Goal: Task Accomplishment & Management: Use online tool/utility

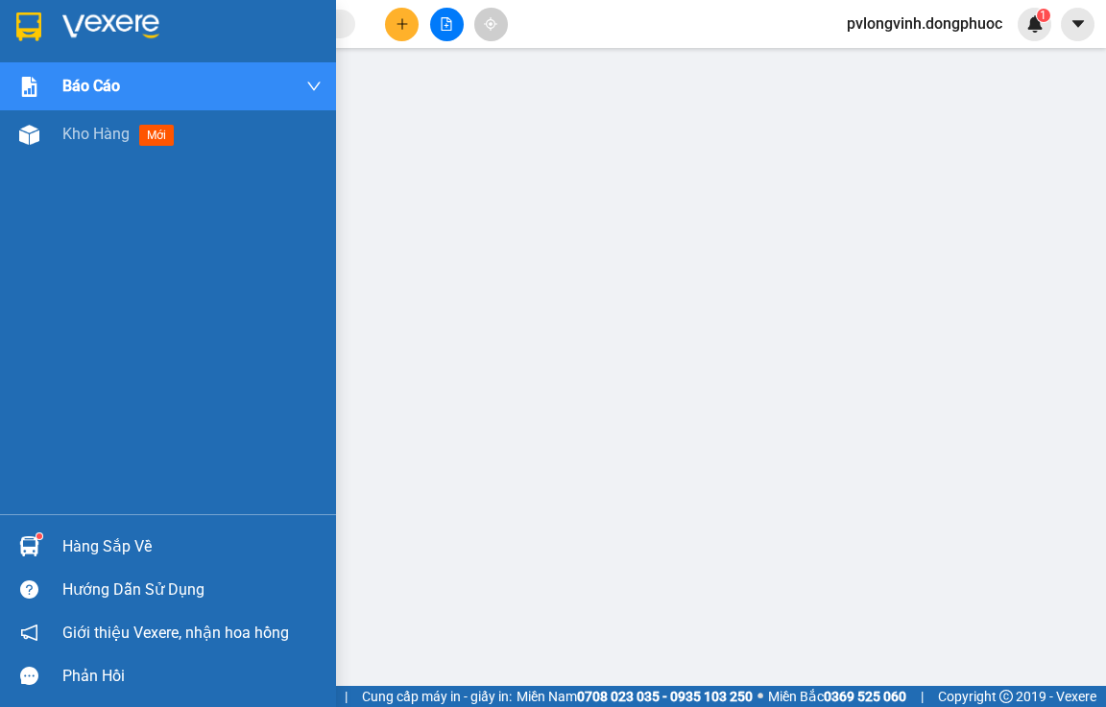
click at [83, 534] on div "Hàng sắp về" at bounding box center [191, 547] width 259 height 29
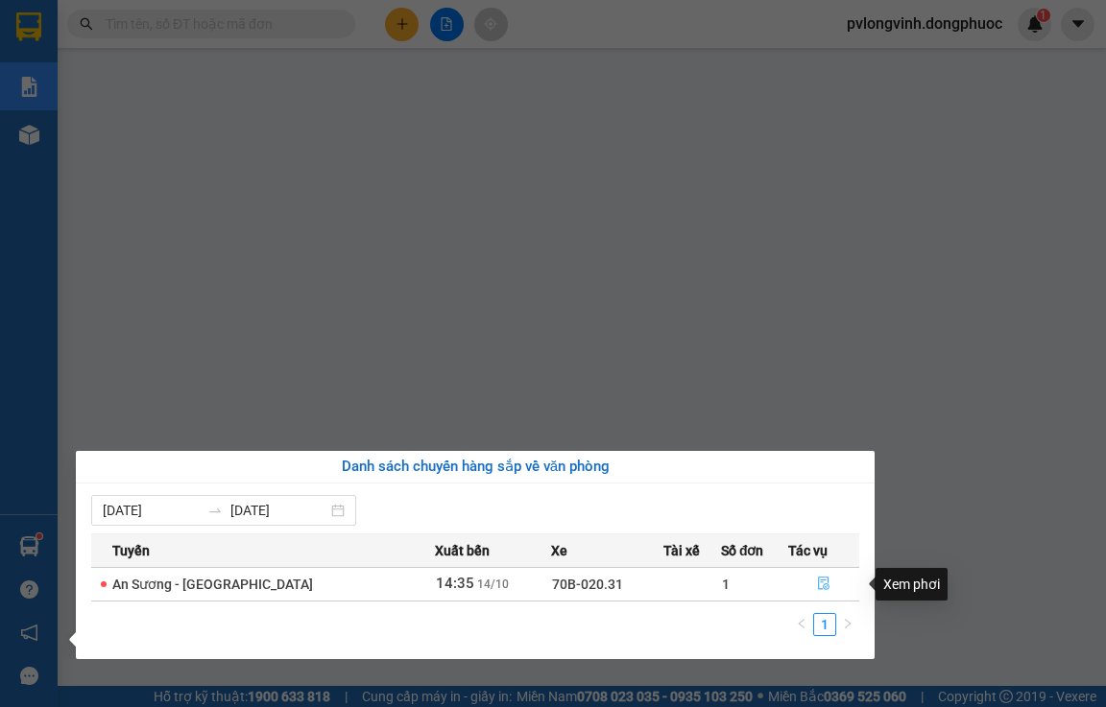
click at [810, 582] on button "button" at bounding box center [823, 584] width 69 height 31
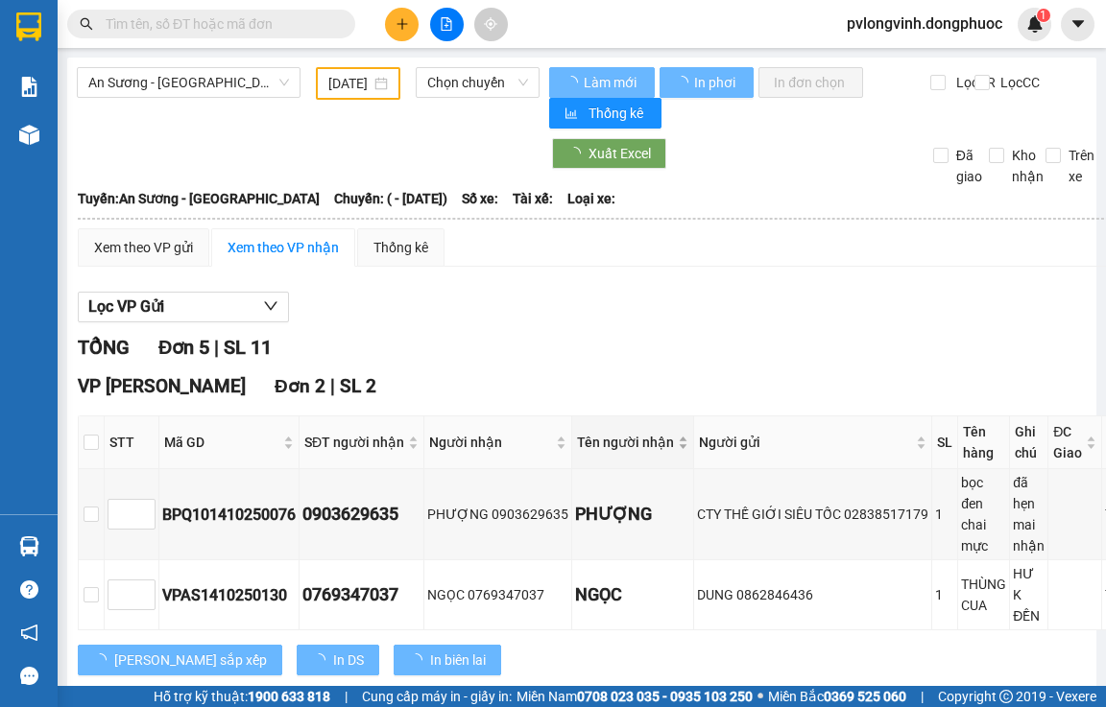
type input "[DATE]"
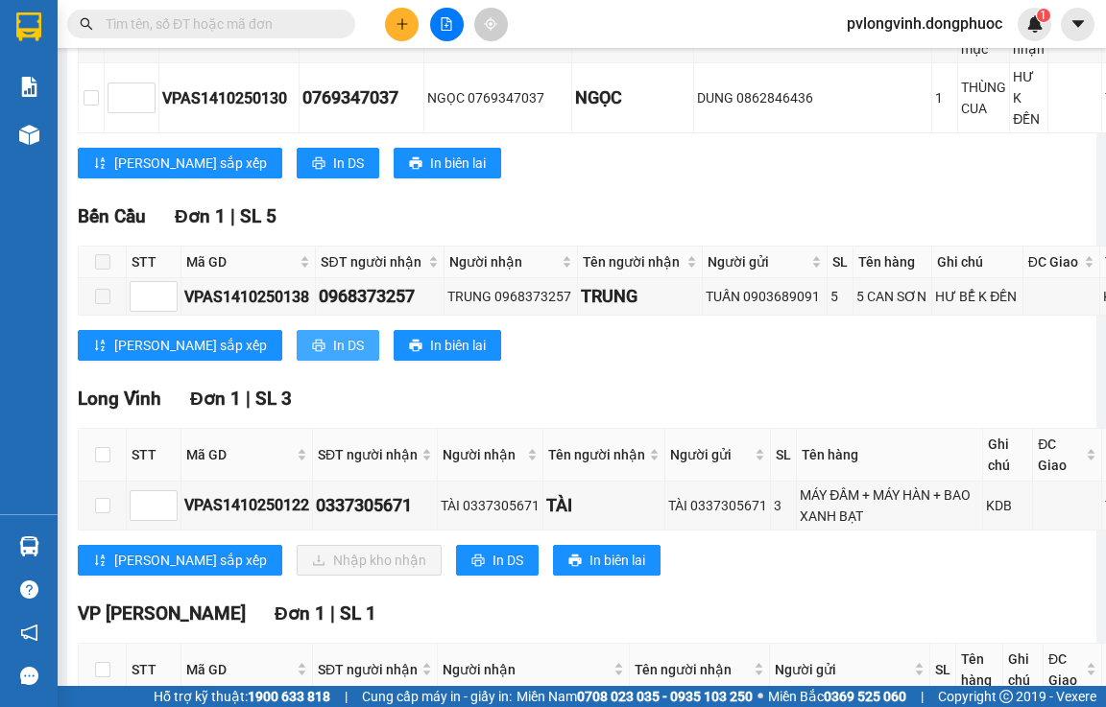
scroll to position [670, 0]
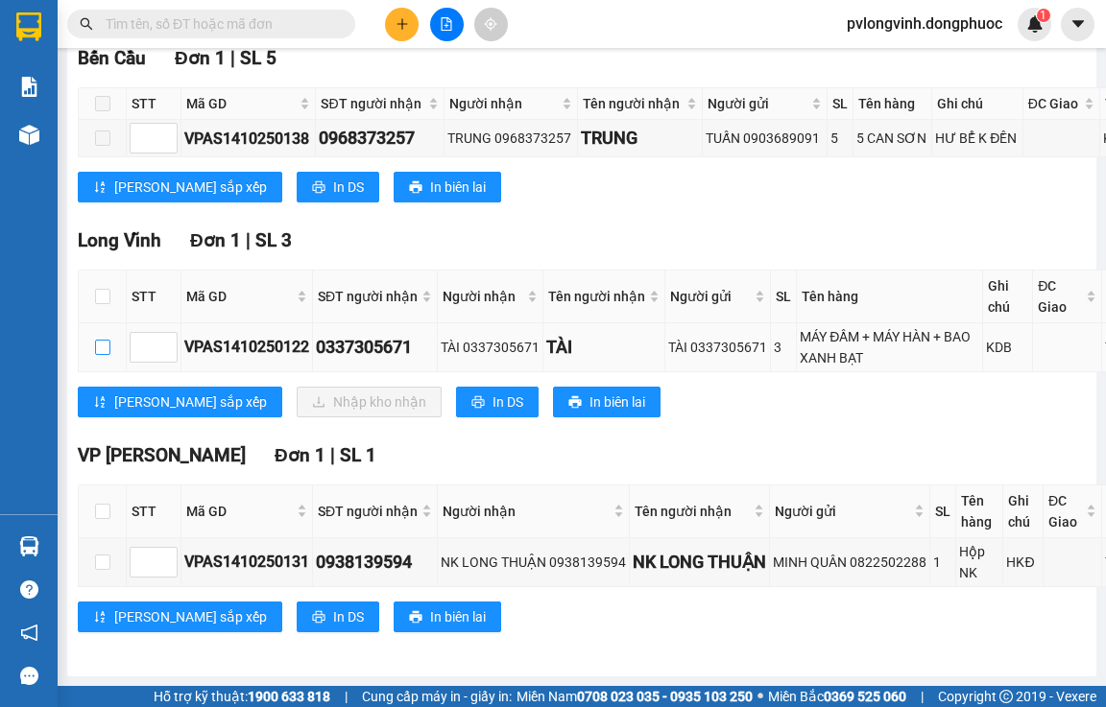
click at [101, 340] on input "checkbox" at bounding box center [102, 347] width 15 height 15
checkbox input "true"
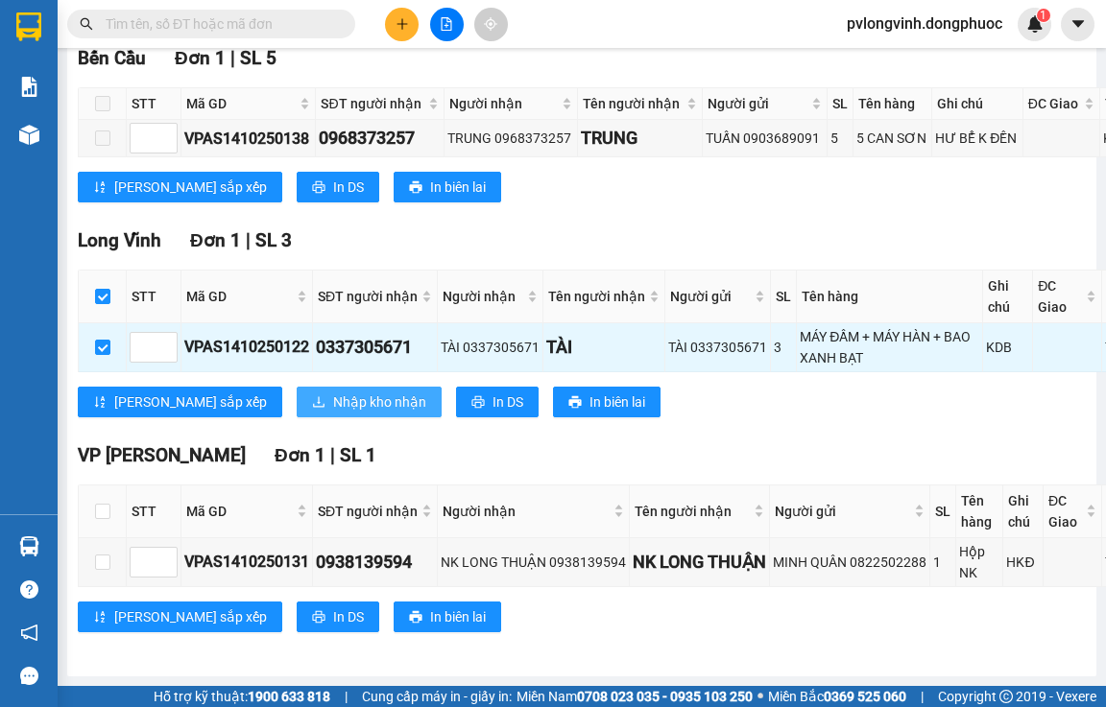
click at [333, 392] on span "Nhập kho nhận" at bounding box center [379, 402] width 93 height 21
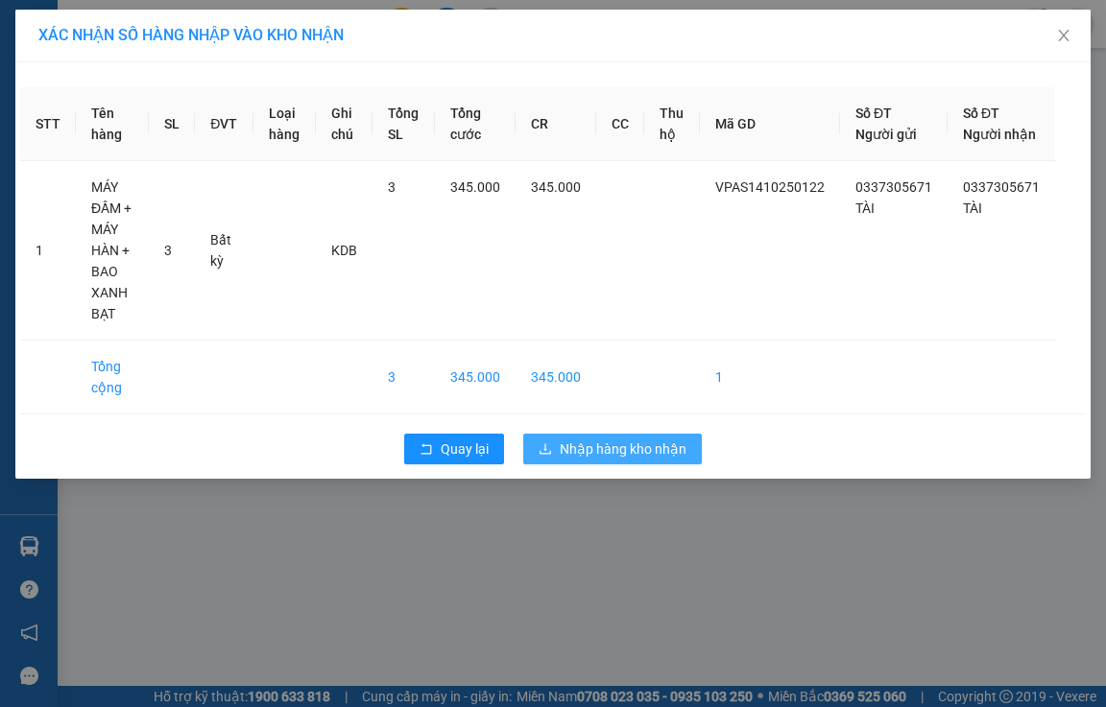
click at [642, 445] on span "Nhập hàng kho nhận" at bounding box center [623, 449] width 127 height 21
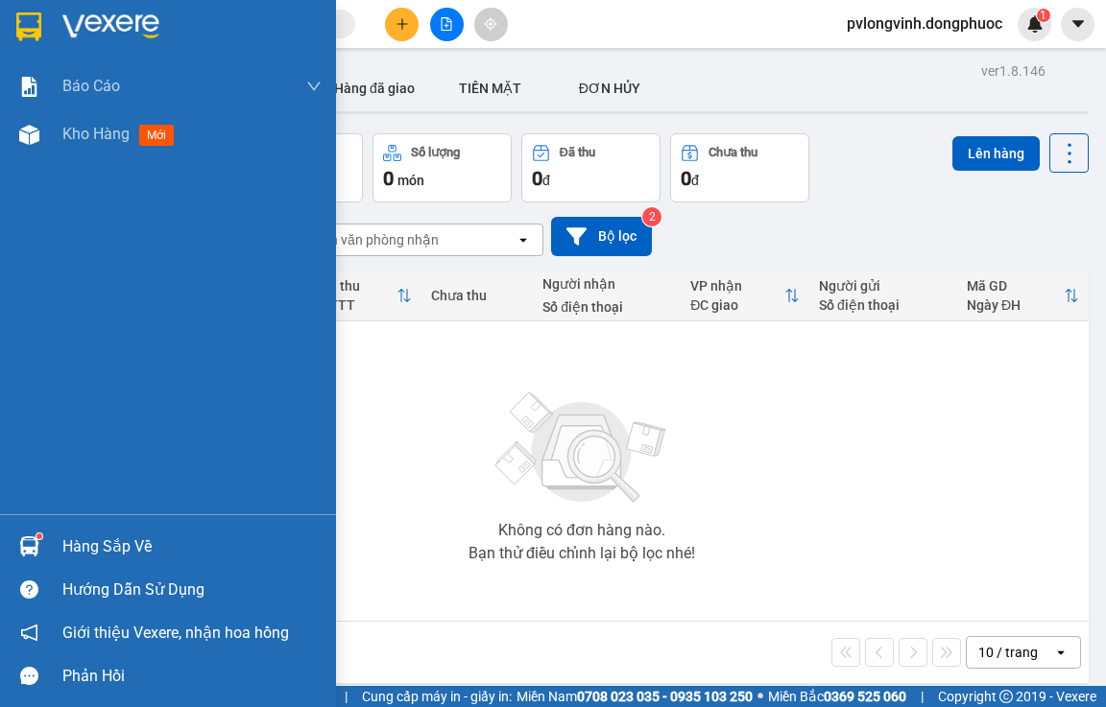
click at [73, 542] on div "Hàng sắp về" at bounding box center [191, 547] width 259 height 29
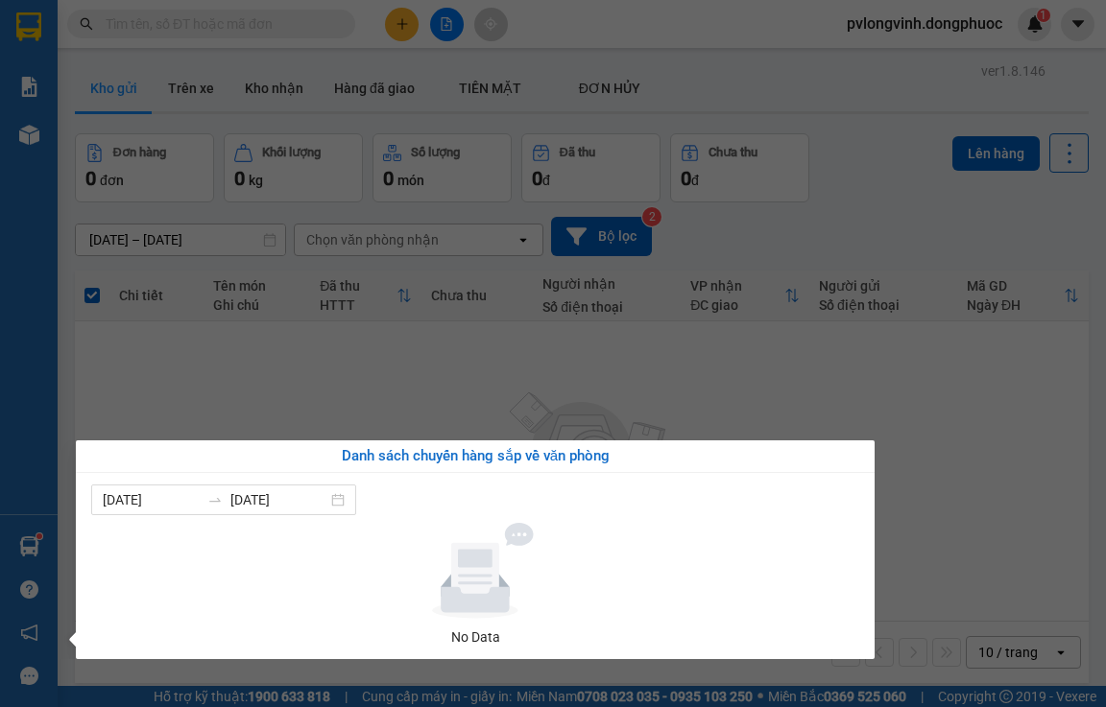
click at [29, 402] on div "Báo cáo Mẫu 1: Báo cáo dòng tiền Mẫu 2: Doanh số tạo đơn theo Văn phòng, nhân v…" at bounding box center [29, 353] width 58 height 707
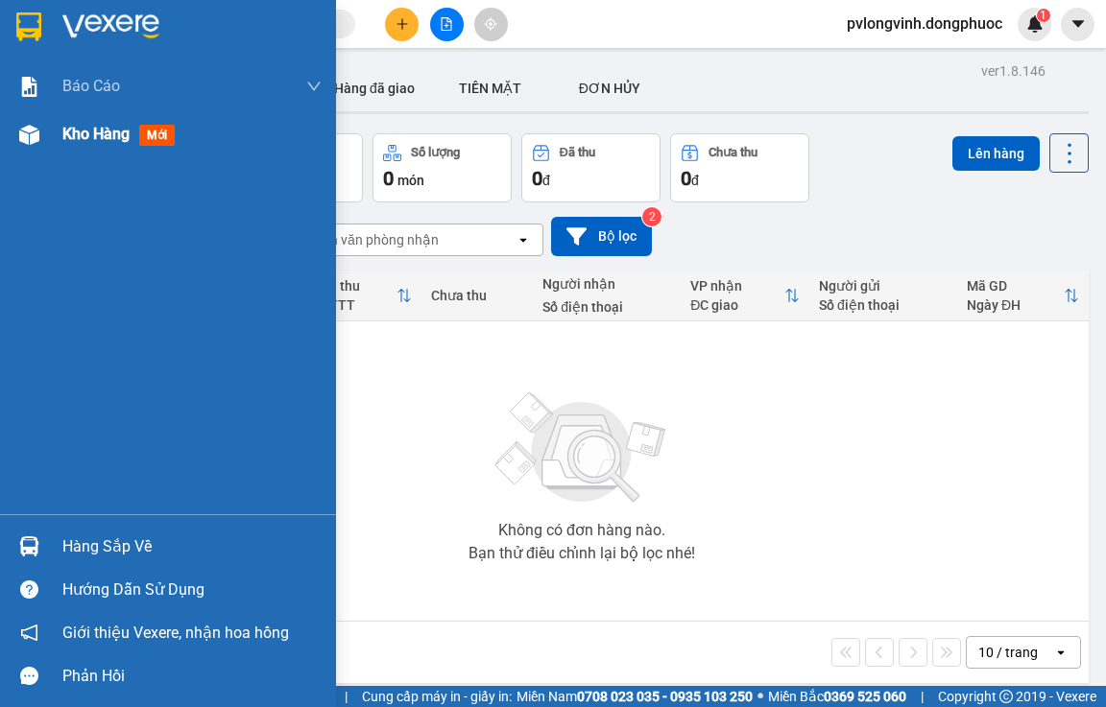
click at [107, 140] on span "Kho hàng" at bounding box center [95, 134] width 67 height 18
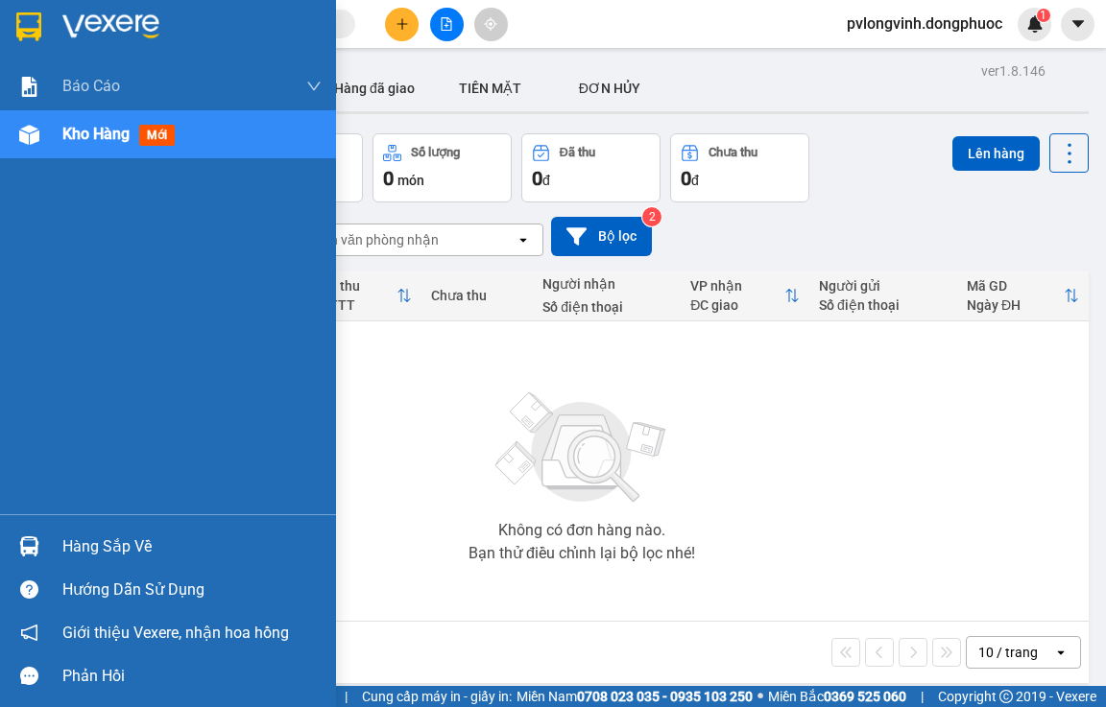
click at [129, 150] on div "Kho hàng mới" at bounding box center [191, 134] width 259 height 48
